Goal: Information Seeking & Learning: Learn about a topic

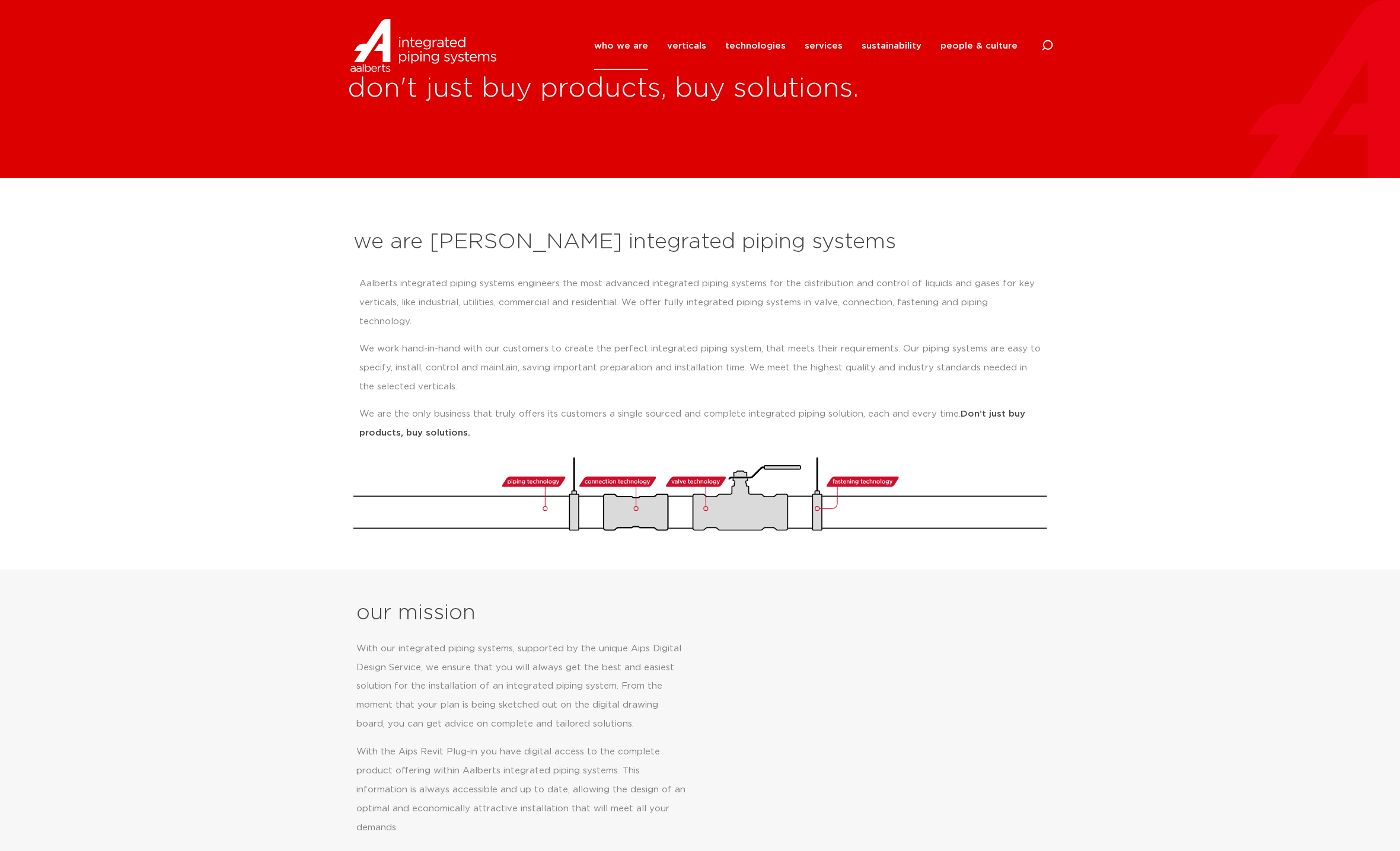
click at [1058, 570] on section "our mission With our integrated piping systems, supported by the unique Aips Di…" at bounding box center [700, 781] width 1400 height 422
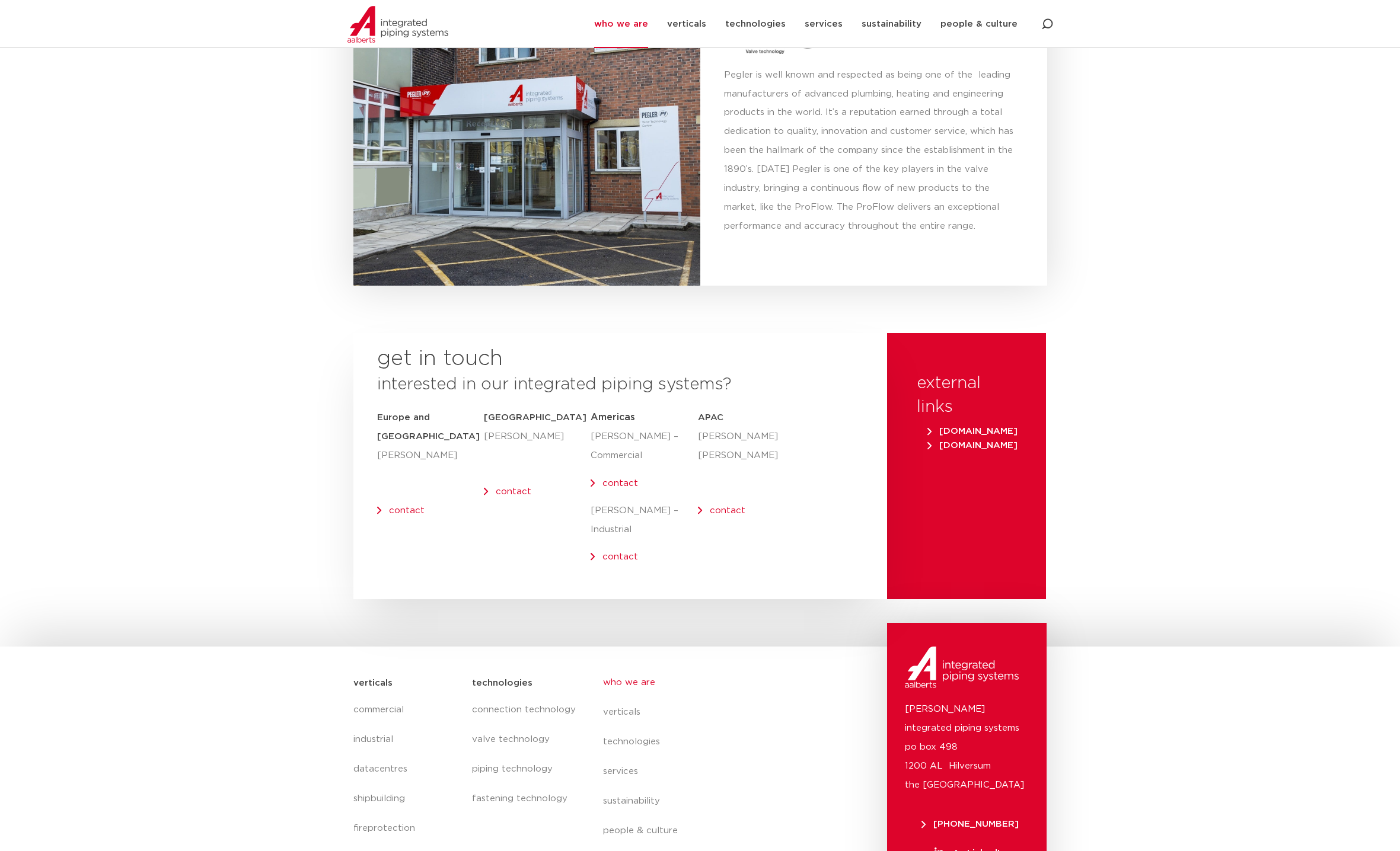
scroll to position [4506, 0]
click at [635, 846] on link "contact" at bounding box center [711, 861] width 217 height 29
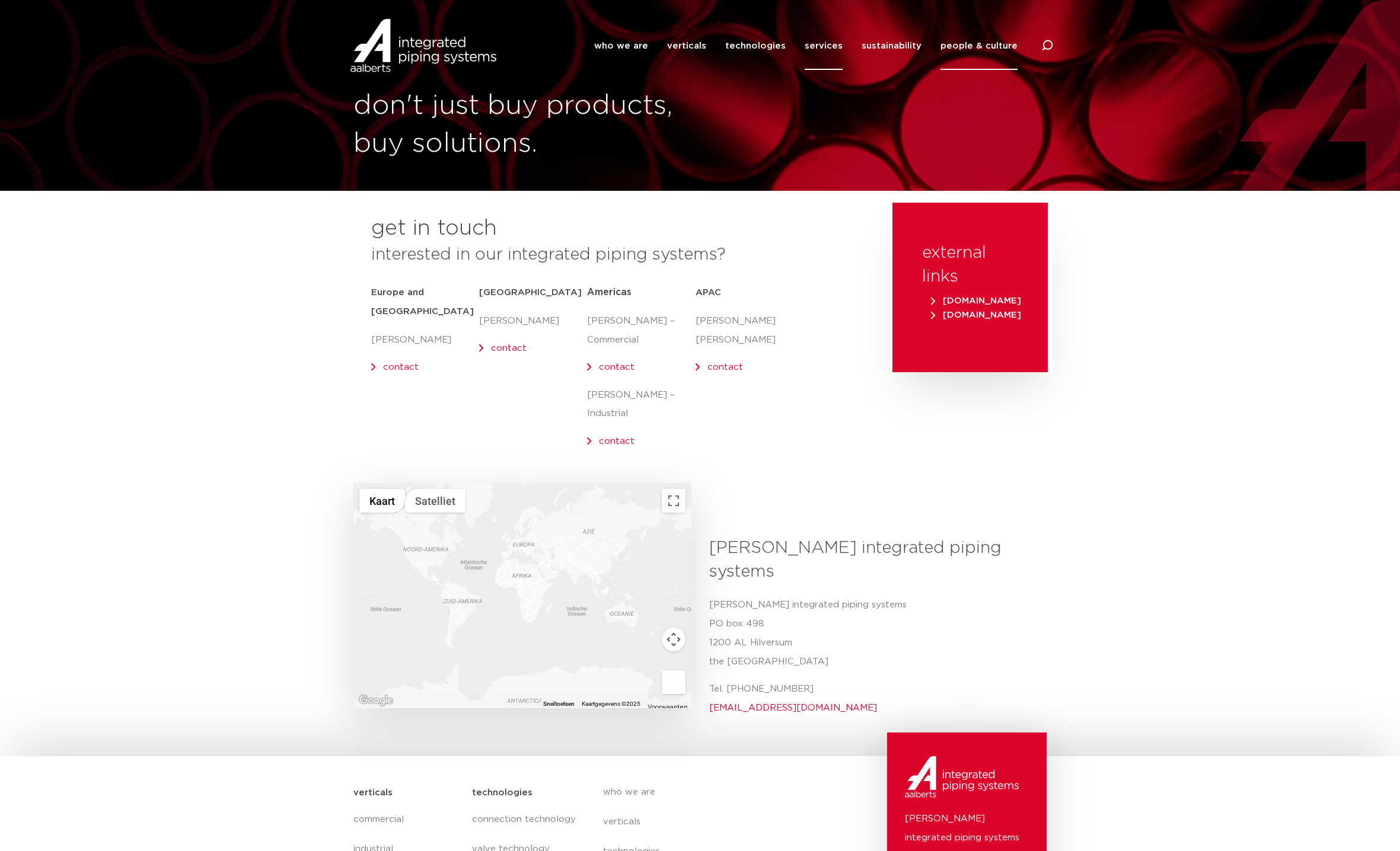
click at [830, 48] on link "services" at bounding box center [823, 46] width 38 height 48
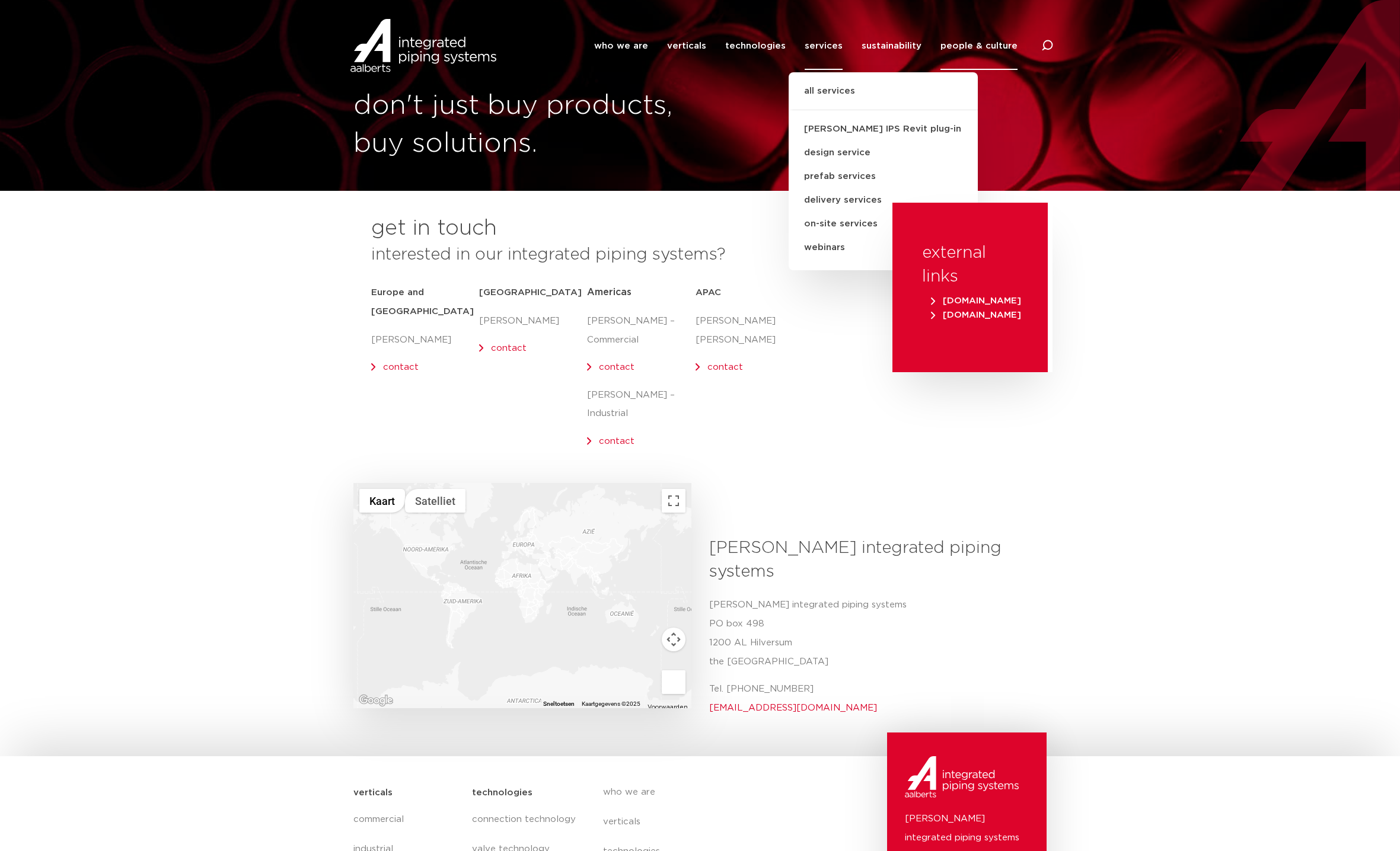
click at [864, 374] on div "get in touch interested in our integrated piping systems? Europe and UK Olaf Ja…" at bounding box center [617, 342] width 539 height 280
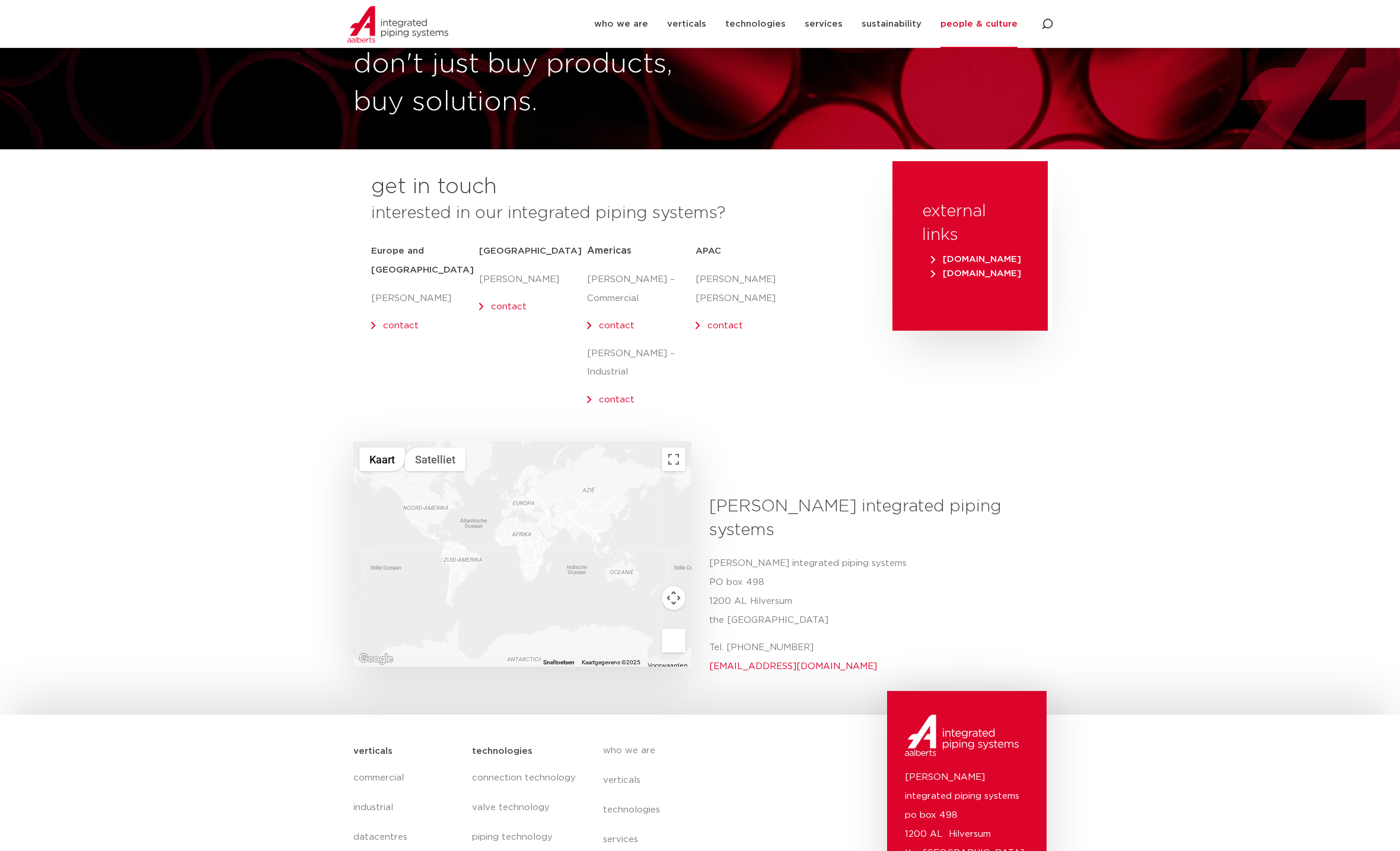
scroll to position [77, 0]
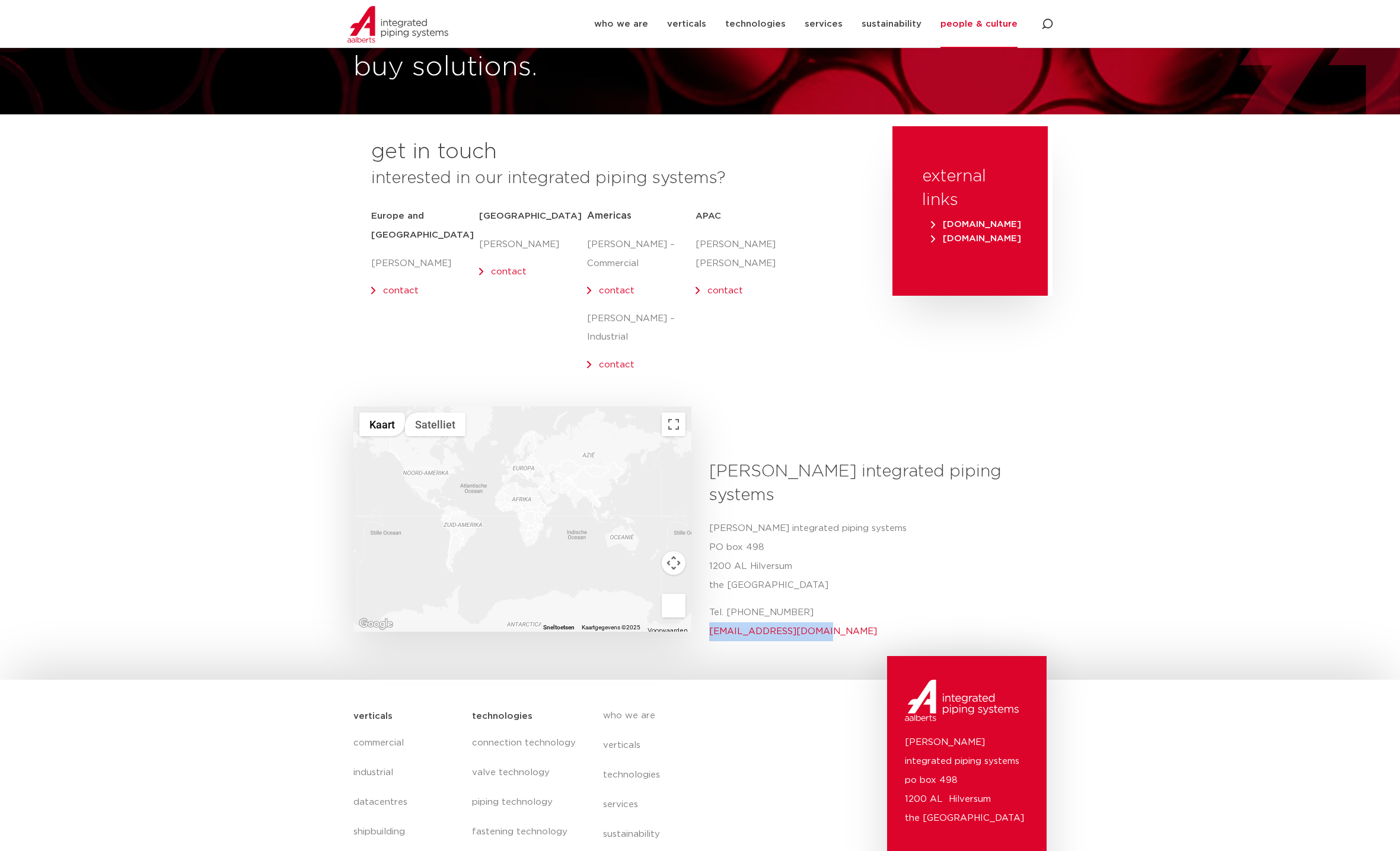
click at [860, 604] on p "Tel. +31 (0) 35 6884 211 info@aalberts-ips.com" at bounding box center [874, 622] width 329 height 38
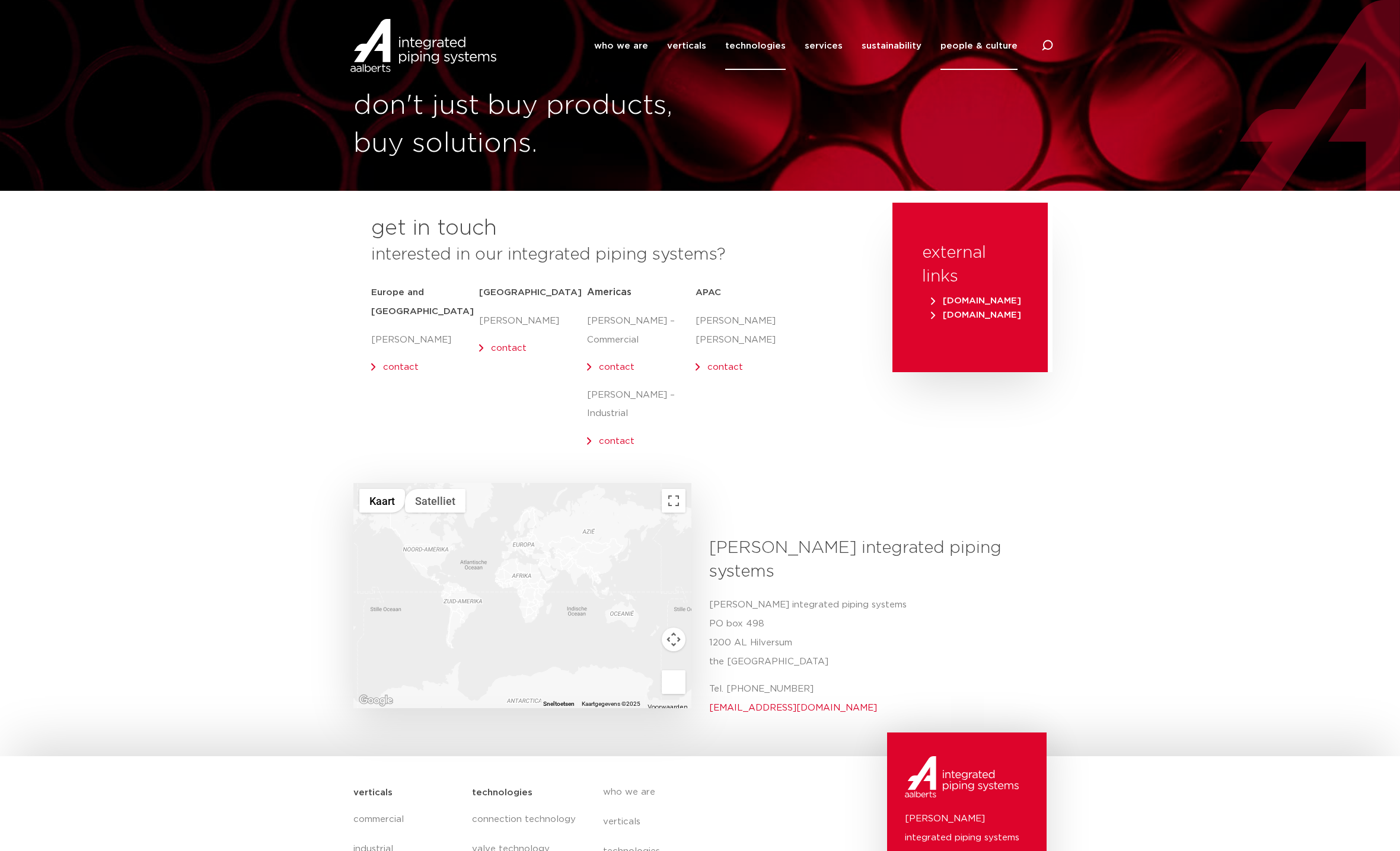
scroll to position [0, 0]
click at [815, 48] on link "services" at bounding box center [823, 46] width 38 height 48
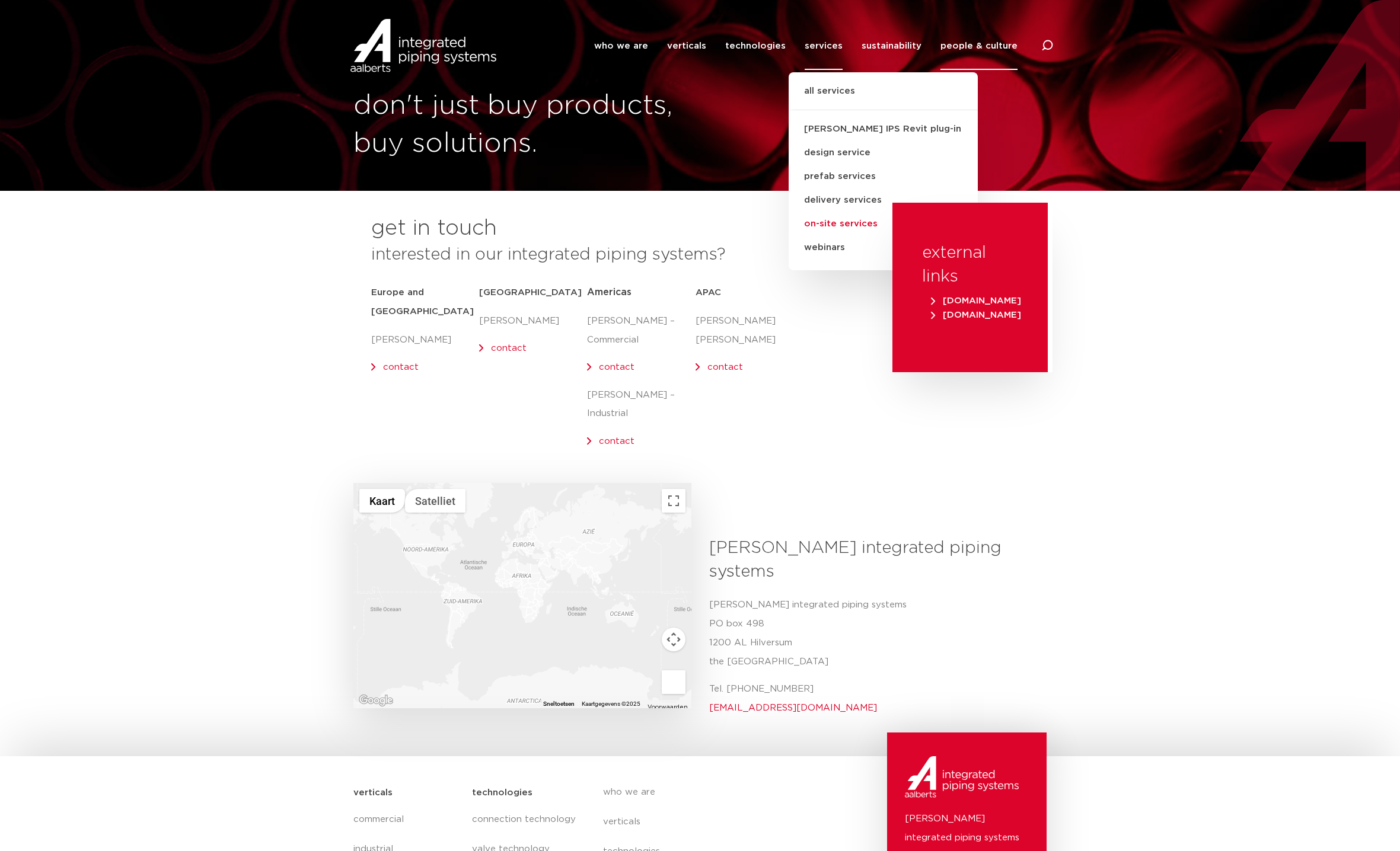
click at [853, 223] on link "on-site services" at bounding box center [883, 224] width 189 height 23
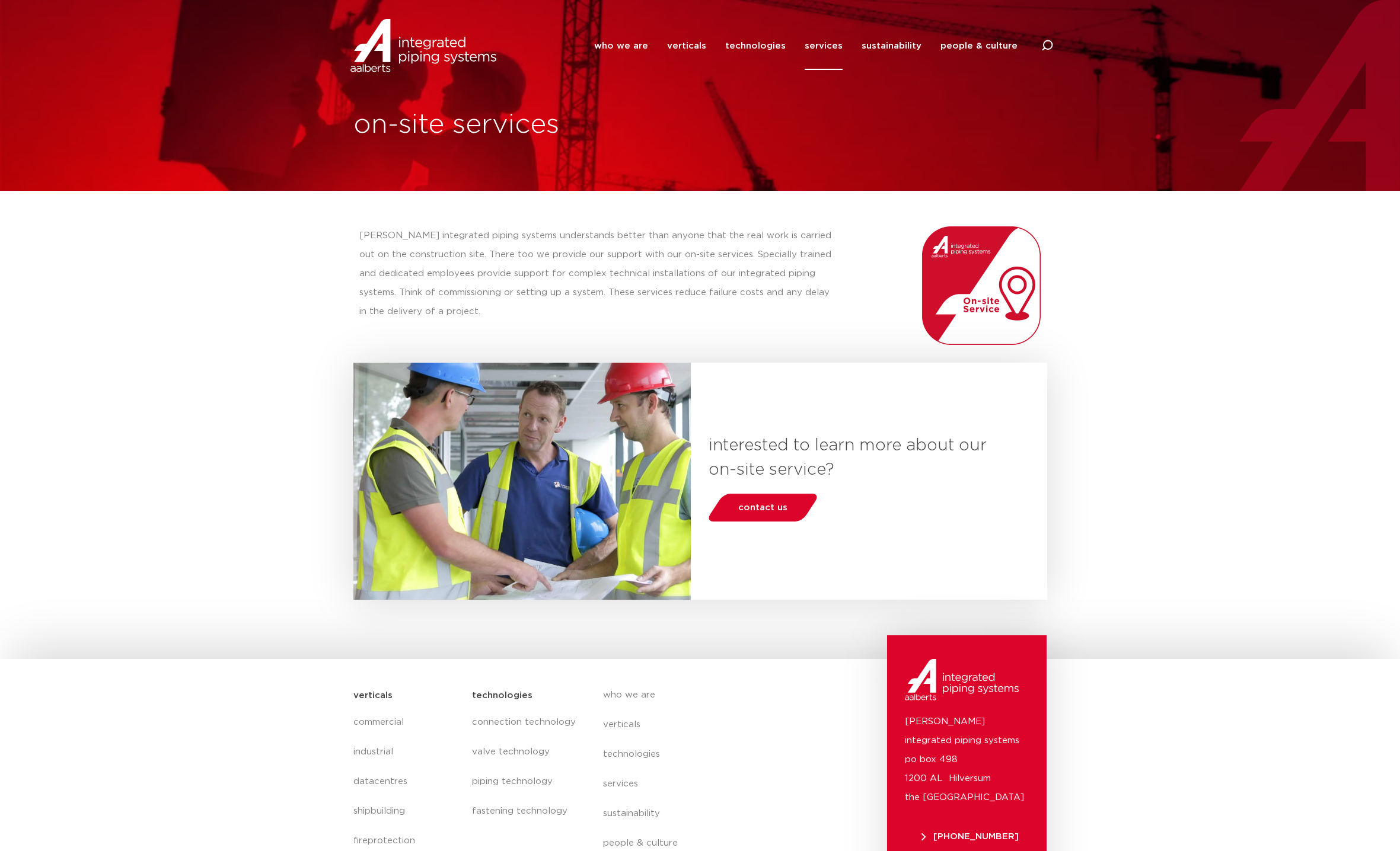
click at [829, 51] on link "services" at bounding box center [823, 46] width 38 height 48
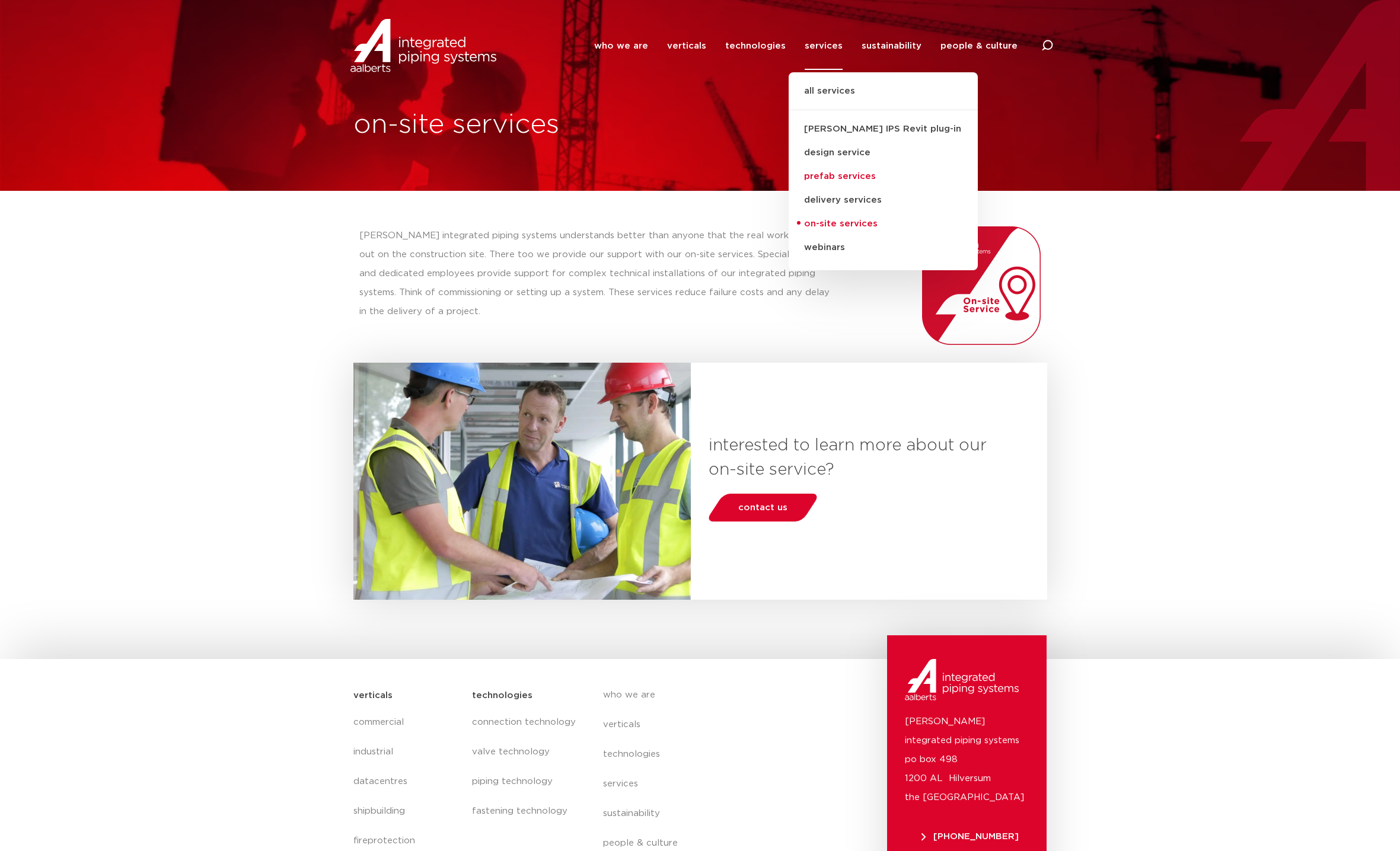
click at [858, 176] on link "prefab services" at bounding box center [883, 176] width 189 height 23
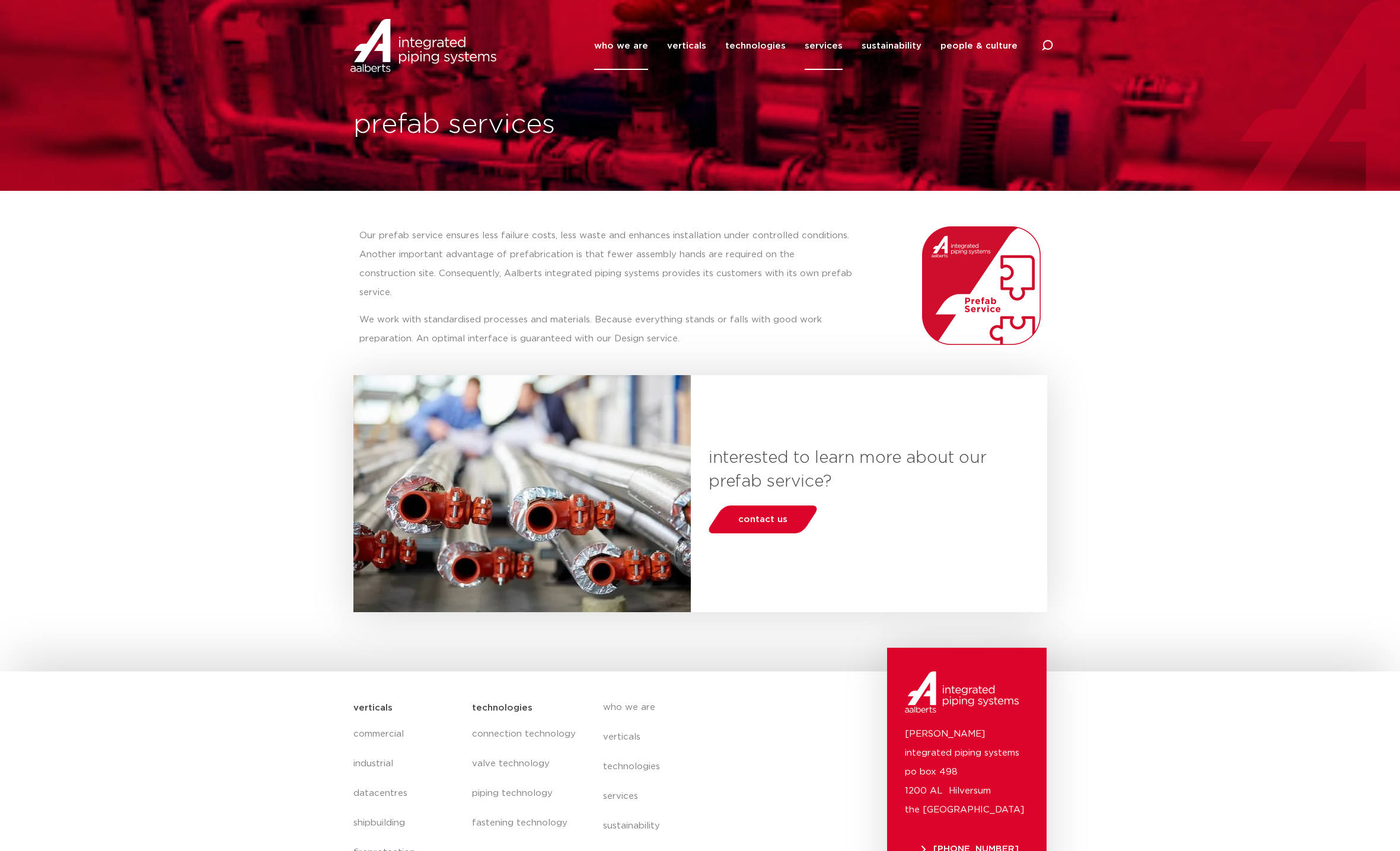
click at [637, 50] on link "who we are" at bounding box center [621, 46] width 54 height 48
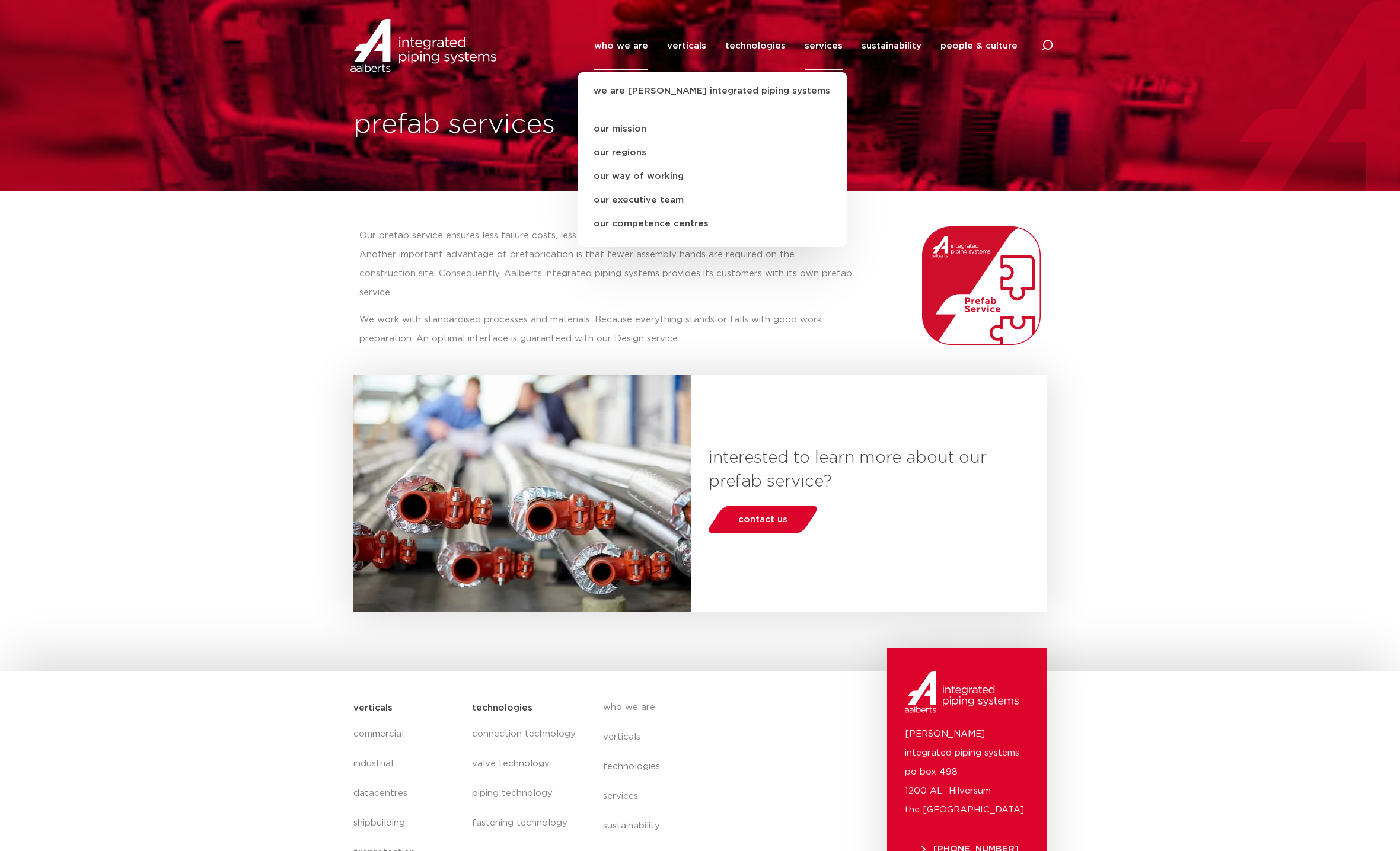
click at [1101, 139] on div "prefab services" at bounding box center [700, 95] width 1400 height 191
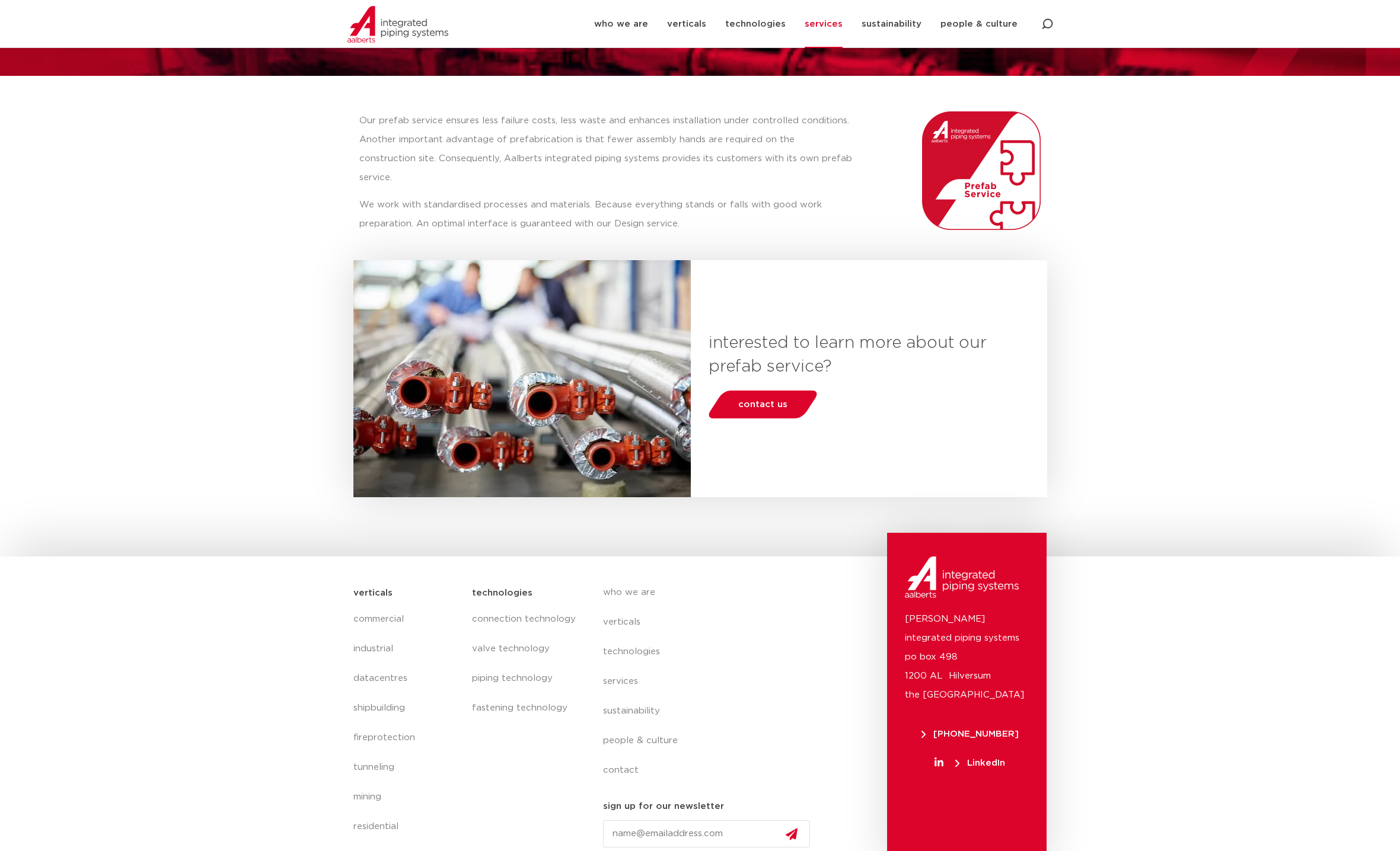
scroll to position [115, 0]
